Goal: Transaction & Acquisition: Purchase product/service

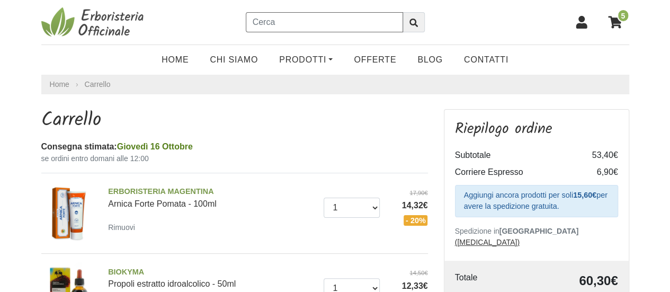
click at [293, 26] on input "text" at bounding box center [324, 22] width 157 height 20
type input "oleolito di iperico"
click at [402, 12] on button "submit" at bounding box center [413, 22] width 22 height 20
click at [280, 24] on input "text" at bounding box center [324, 22] width 157 height 20
click at [328, 62] on link "Prodotti" at bounding box center [305, 59] width 75 height 21
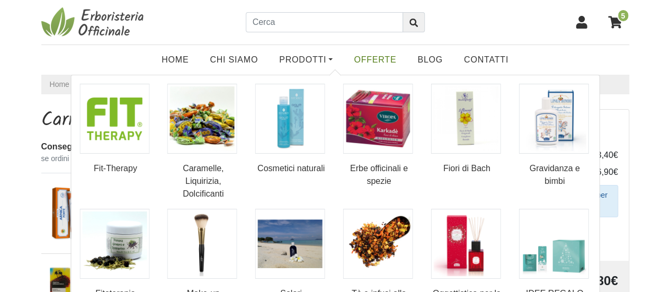
click at [384, 58] on link "OFFERTE" at bounding box center [375, 59] width 64 height 21
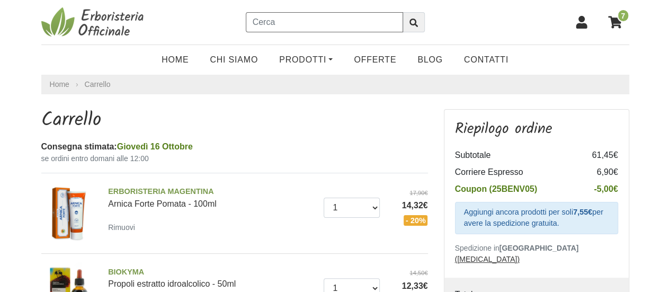
click at [301, 21] on input "text" at bounding box center [324, 22] width 157 height 20
type input "zenzero"
click at [483, 24] on div "7" at bounding box center [531, 22] width 196 height 26
click at [349, 27] on input "zenzero" at bounding box center [324, 22] width 157 height 20
click at [402, 12] on button "submit" at bounding box center [413, 22] width 22 height 20
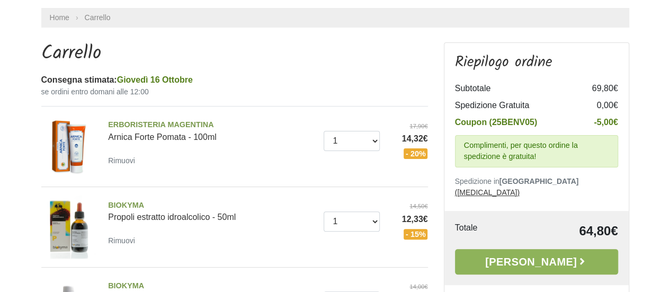
scroll to position [134, 0]
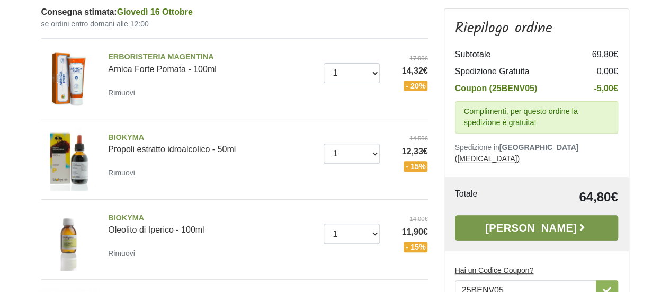
click at [541, 215] on link "[PERSON_NAME]" at bounding box center [536, 227] width 163 height 25
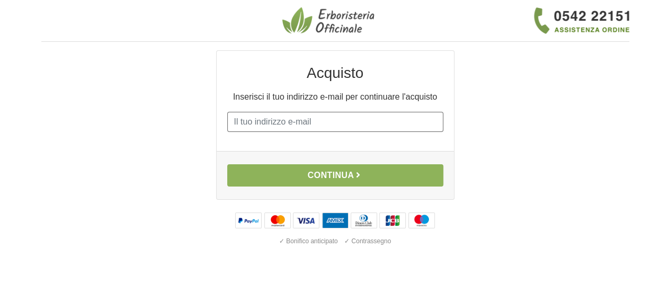
click at [305, 123] on input "E-mail" at bounding box center [335, 122] width 216 height 20
type input "michela.andreato@hotmail.it"
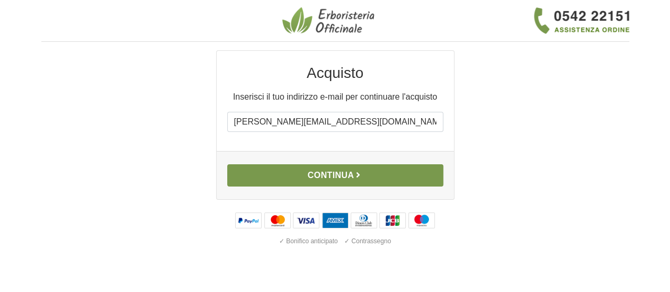
click at [338, 177] on button "Continua" at bounding box center [335, 175] width 216 height 22
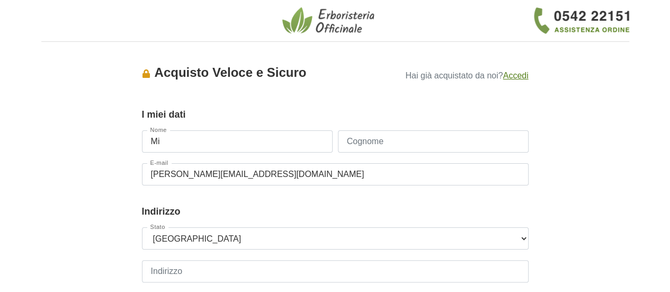
type input "Michela"
type input "Andreato"
type input "3402426558"
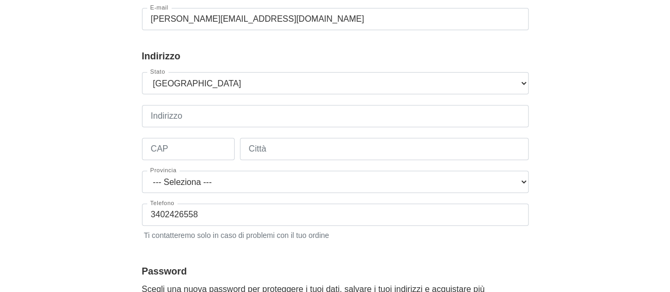
scroll to position [164, 0]
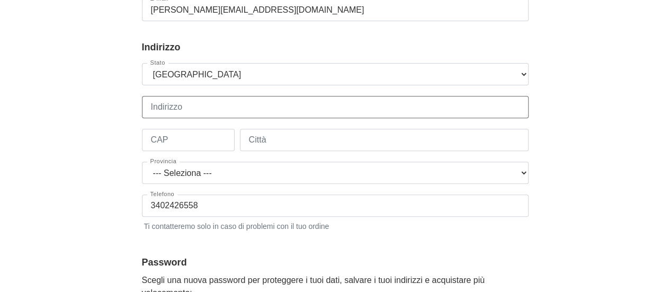
click at [226, 100] on input "Indirizzo" at bounding box center [335, 107] width 386 height 22
type input "Via G. da Verrazzano 8"
type input "35136"
type input "PADOVA"
select select "3905"
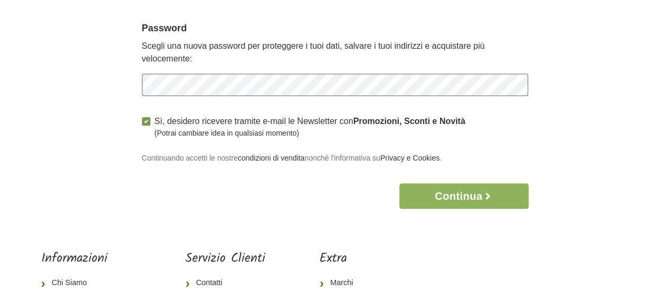
scroll to position [399, 0]
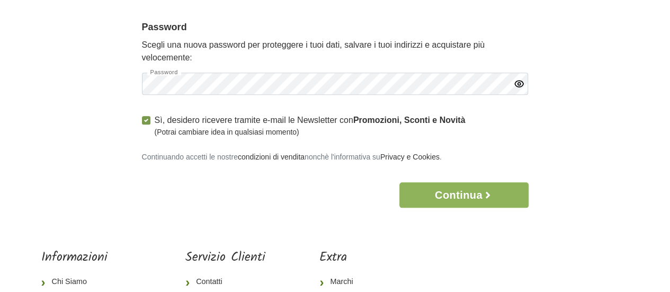
click at [518, 89] on icon "button" at bounding box center [519, 83] width 11 height 11
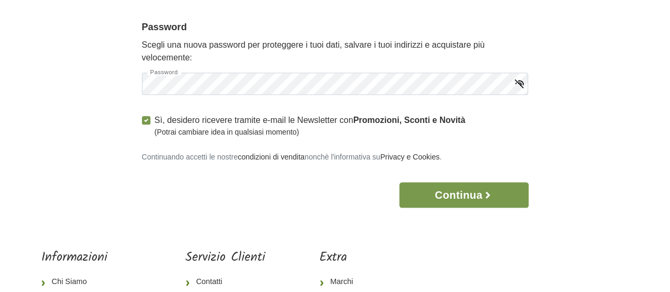
click at [438, 197] on button "Continua" at bounding box center [463, 194] width 129 height 25
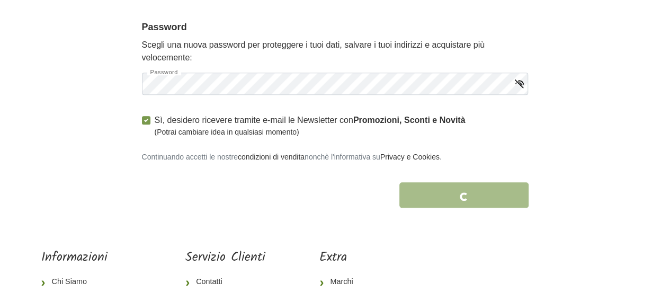
scroll to position [459, 0]
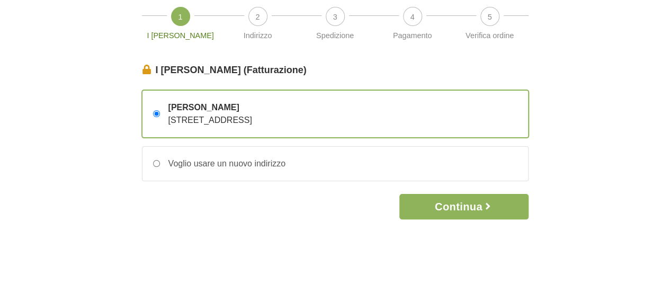
scroll to position [67, 0]
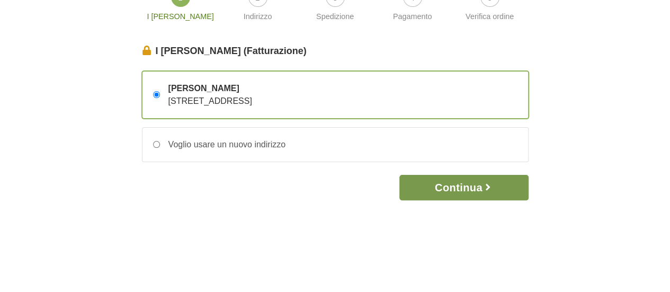
click at [468, 181] on button "Continua" at bounding box center [463, 187] width 129 height 25
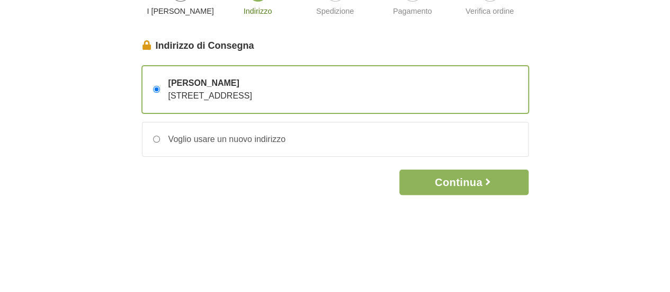
scroll to position [73, 0]
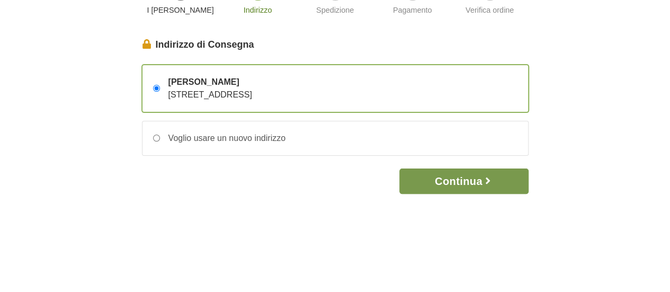
click at [469, 179] on button "Continua" at bounding box center [463, 180] width 129 height 25
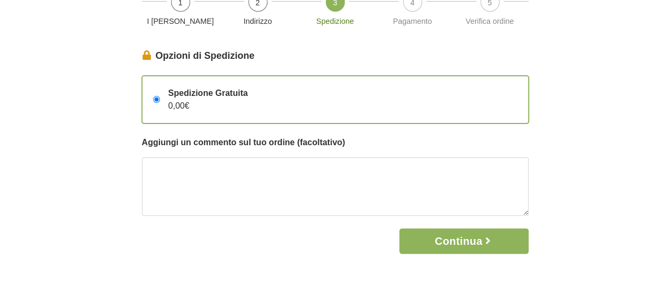
scroll to position [66, 0]
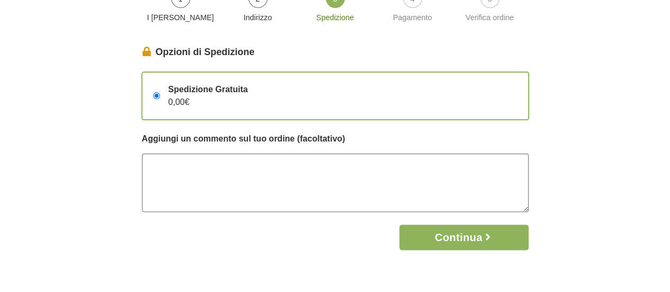
click at [400, 174] on textarea at bounding box center [335, 183] width 386 height 58
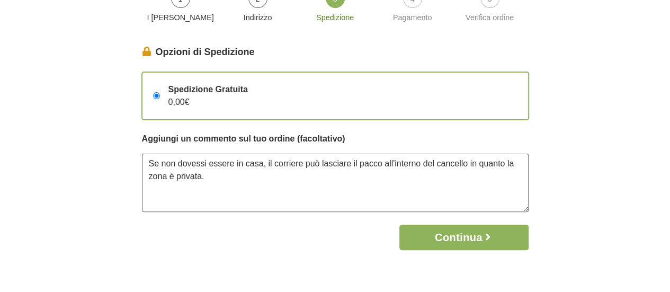
scroll to position [72, 0]
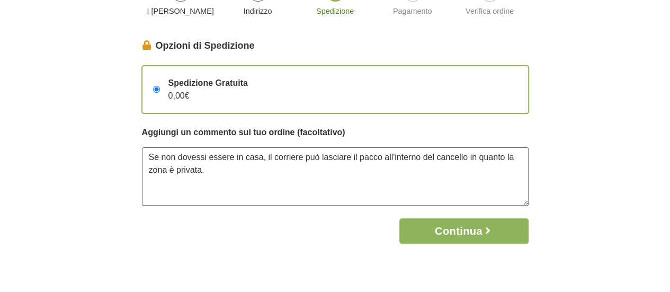
drag, startPoint x: 464, startPoint y: 159, endPoint x: 465, endPoint y: 167, distance: 7.5
click at [465, 167] on textarea "Se non dovessi essere in casa, il corriere può lasciare il pacco all'interno de…" at bounding box center [335, 176] width 386 height 58
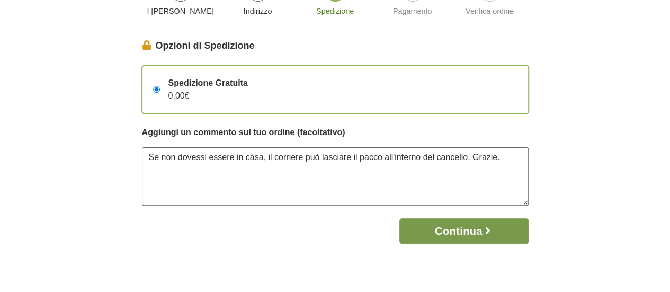
type textarea "Se non dovessi essere in casa, il corriere può lasciare il pacco all'interno de…"
click at [452, 227] on button "Continua" at bounding box center [463, 230] width 129 height 25
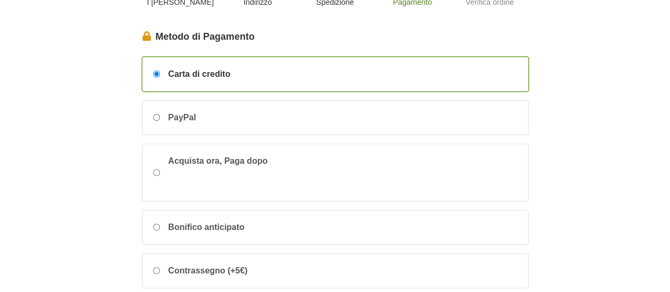
scroll to position [82, 0]
click at [285, 120] on div "PayPal" at bounding box center [334, 117] width 385 height 34
click at [160, 120] on input "PayPal" at bounding box center [156, 116] width 7 height 7
radio input "true"
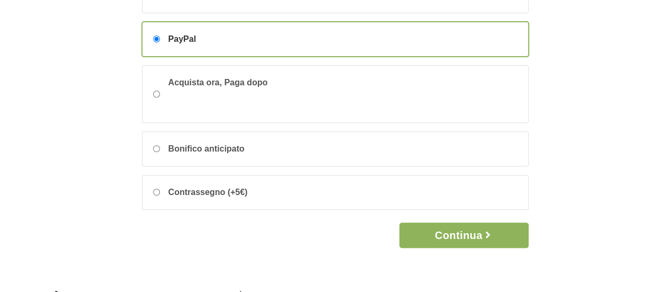
scroll to position [161, 0]
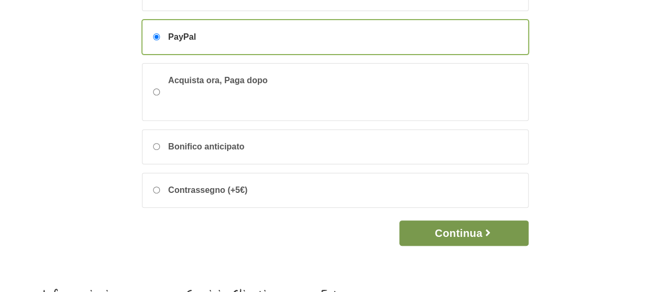
click at [462, 230] on button "Continua" at bounding box center [463, 232] width 129 height 25
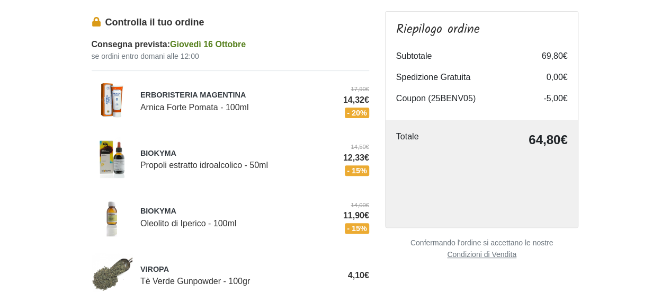
scroll to position [145, 0]
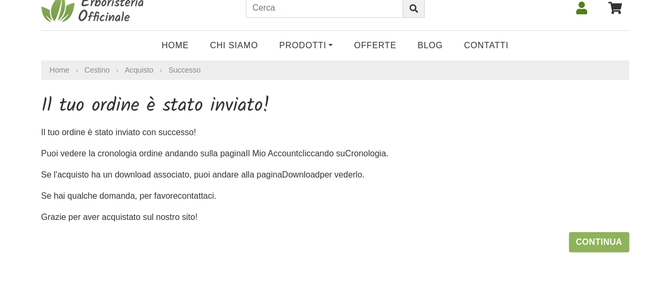
scroll to position [69, 0]
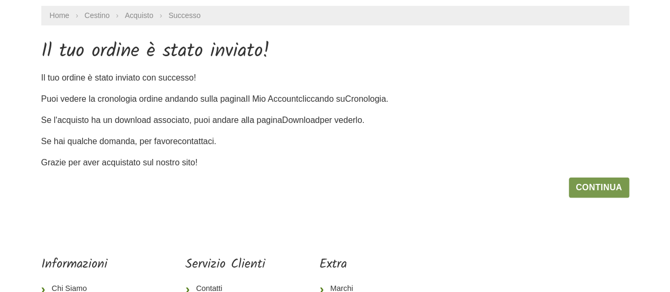
click at [610, 184] on link "Continua" at bounding box center [599, 187] width 60 height 20
